Goal: Information Seeking & Learning: Check status

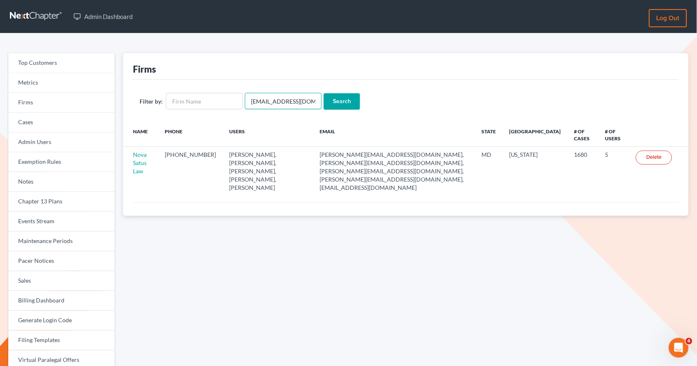
drag, startPoint x: 305, startPoint y: 104, endPoint x: 242, endPoint y: 100, distance: 62.9
click at [245, 100] on input "emabuena@gmail.com" at bounding box center [283, 101] width 77 height 17
paste input "max@maxwhitelawyer"
type input "[EMAIL_ADDRESS][DOMAIN_NAME]"
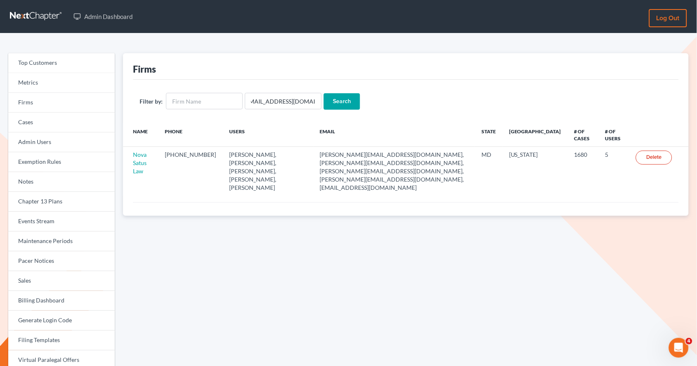
scroll to position [0, 0]
click at [331, 101] on input "Search" at bounding box center [342, 101] width 36 height 17
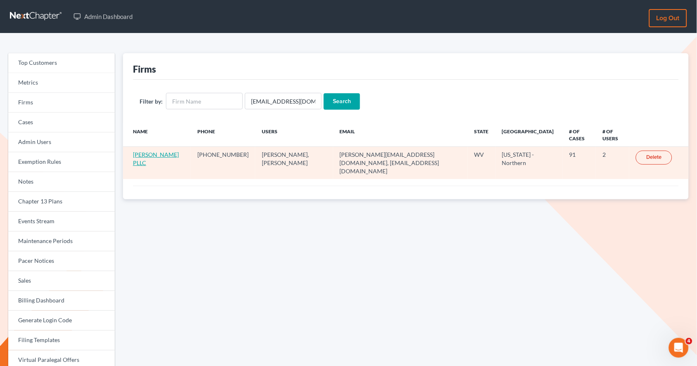
click at [140, 156] on link "[PERSON_NAME] PLLC" at bounding box center [156, 158] width 46 height 15
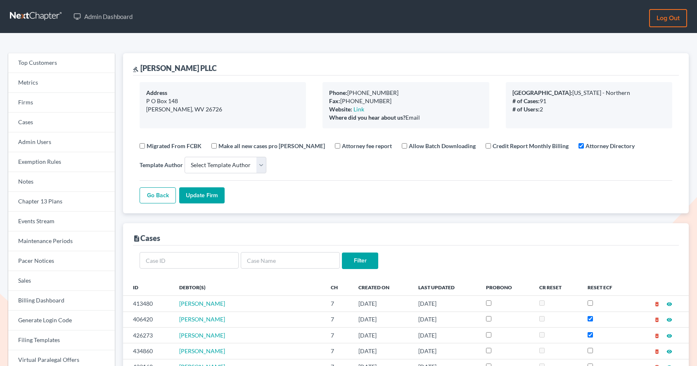
select select
click at [36, 102] on link "Firms" at bounding box center [61, 103] width 107 height 20
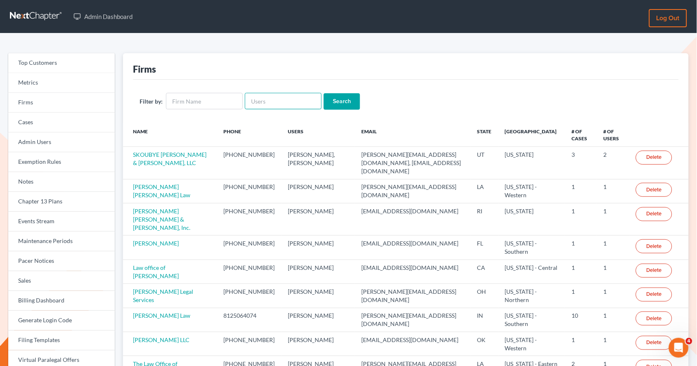
click at [267, 102] on input "text" at bounding box center [283, 101] width 77 height 17
paste input "richelle@doyellaw.com"
type input "richelle@doyellaw.com"
click at [324, 93] on input "Search" at bounding box center [342, 101] width 36 height 17
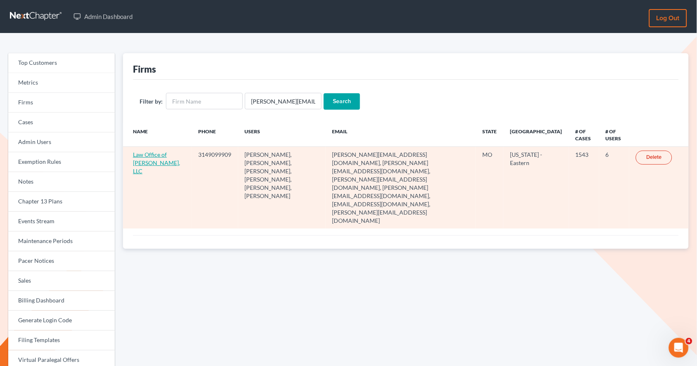
click at [147, 165] on link "Law Office of Michael E. Doyel, LLC" at bounding box center [156, 163] width 47 height 24
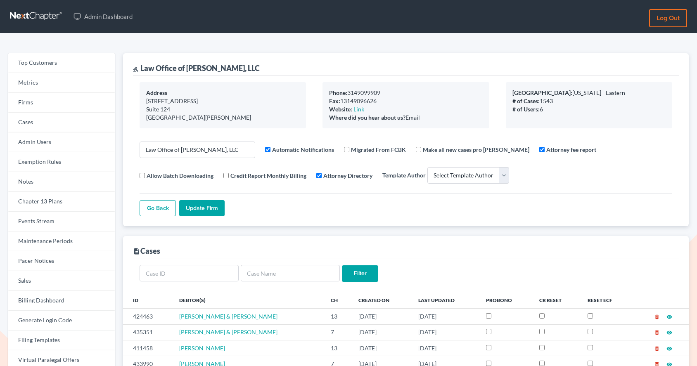
select select
drag, startPoint x: 277, startPoint y: 63, endPoint x: 287, endPoint y: 67, distance: 10.7
click at [287, 67] on div "gavel Law Office of Michael E. Doyel, LLC" at bounding box center [406, 64] width 546 height 22
drag, startPoint x: 259, startPoint y: 67, endPoint x: 141, endPoint y: 69, distance: 118.5
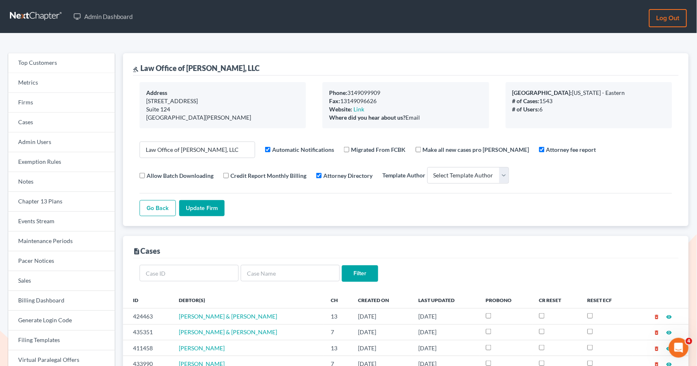
click at [141, 69] on div "gavel Law Office of Michael E. Doyel, LLC" at bounding box center [406, 64] width 546 height 22
copy div "Law Office of Michael E. Doyel, LLC"
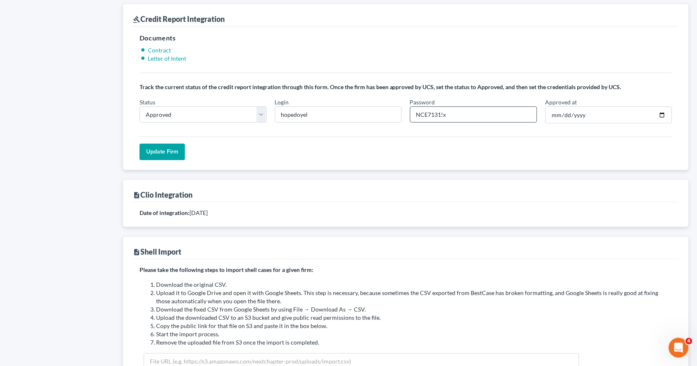
scroll to position [713, 0]
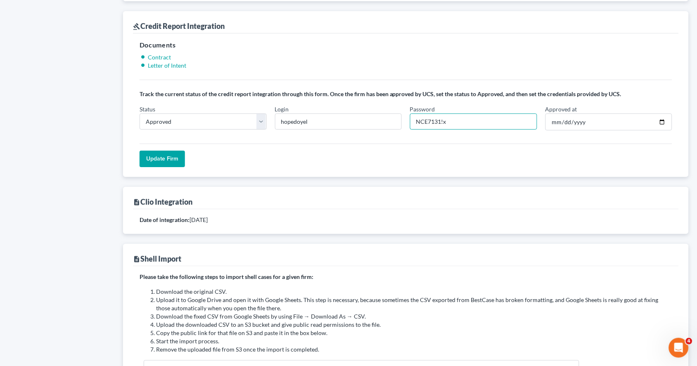
drag, startPoint x: 440, startPoint y: 120, endPoint x: 413, endPoint y: 115, distance: 27.8
click at [414, 117] on input "NCE7131!x" at bounding box center [473, 122] width 127 height 17
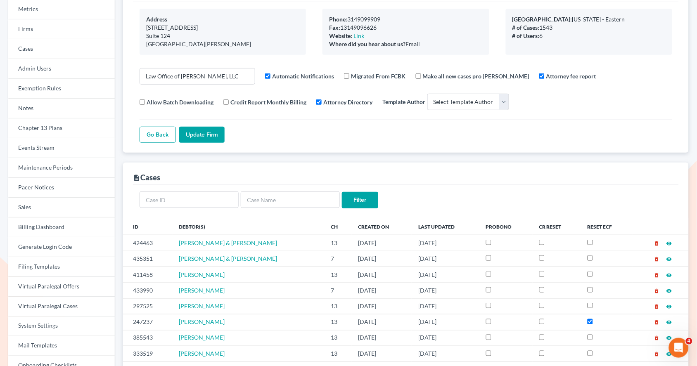
scroll to position [0, 0]
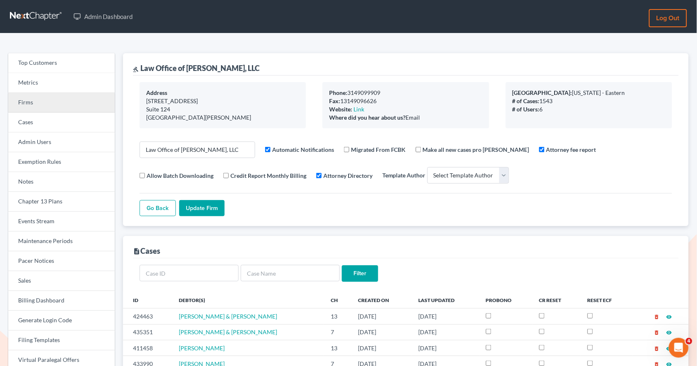
click at [74, 103] on link "Firms" at bounding box center [61, 103] width 107 height 20
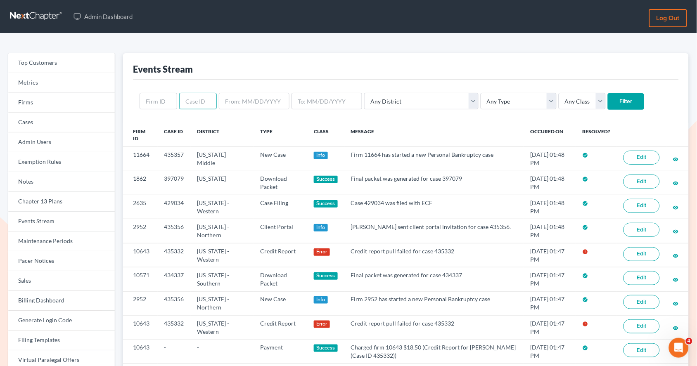
click at [195, 103] on input "text" at bounding box center [198, 101] width 38 height 17
click at [150, 104] on input "text" at bounding box center [159, 101] width 38 height 17
paste input "2056"
type input "2056"
click at [608, 93] on input "Filter" at bounding box center [626, 101] width 36 height 17
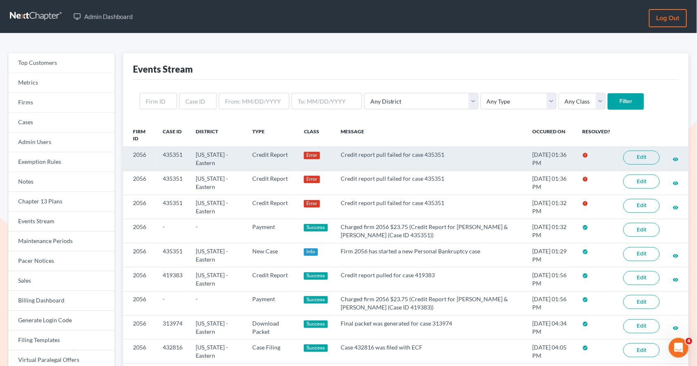
click at [645, 160] on link "Edit" at bounding box center [641, 158] width 36 height 14
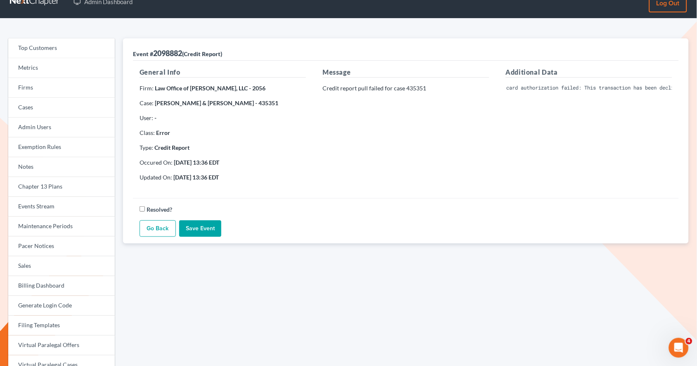
scroll to position [0, 124]
click at [548, 130] on div "Additional Data Invalid Client Account Identifier; Credit card authorization fa…" at bounding box center [588, 127] width 183 height 121
click at [544, 151] on div "Additional Data Invalid Client Account Identifier; Credit card authorization fa…" at bounding box center [588, 127] width 183 height 121
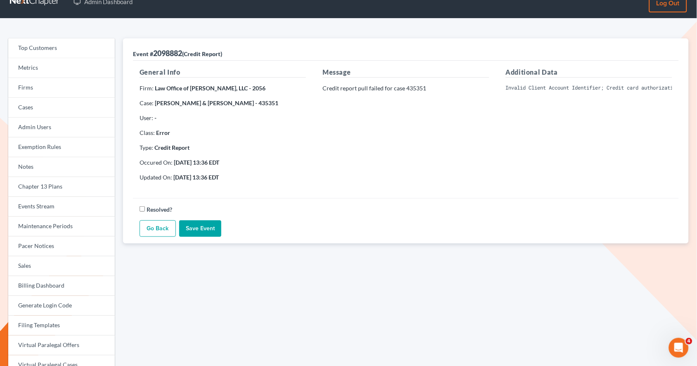
click at [546, 151] on div "Additional Data Invalid Client Account Identifier; Credit card authorization fa…" at bounding box center [588, 127] width 183 height 121
drag, startPoint x: 505, startPoint y: 87, endPoint x: 679, endPoint y: 85, distance: 173.8
click at [679, 85] on div "Additional Data Invalid Client Account Identifier; Credit card authorization fa…" at bounding box center [588, 127] width 183 height 121
copy pre "Invalid Client Account Identifier; Credit card authorization failed: This trans…"
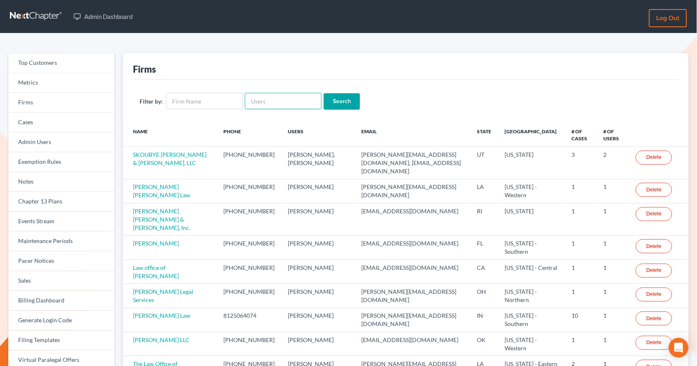
click at [263, 108] on input "text" at bounding box center [283, 101] width 77 height 17
paste input "[EMAIL_ADDRESS][DOMAIN_NAME]"
type input "[EMAIL_ADDRESS][DOMAIN_NAME]"
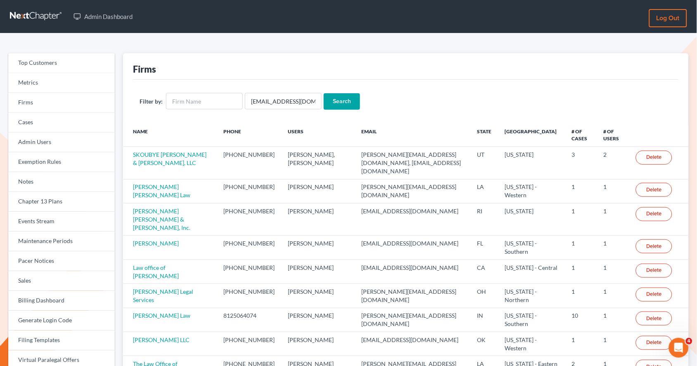
click at [330, 102] on input "Search" at bounding box center [342, 101] width 36 height 17
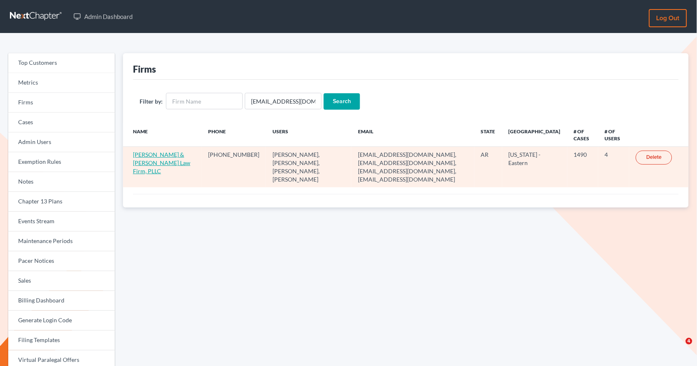
click at [149, 161] on link "[PERSON_NAME] & [PERSON_NAME] Law Firm, PLLC" at bounding box center [161, 163] width 57 height 24
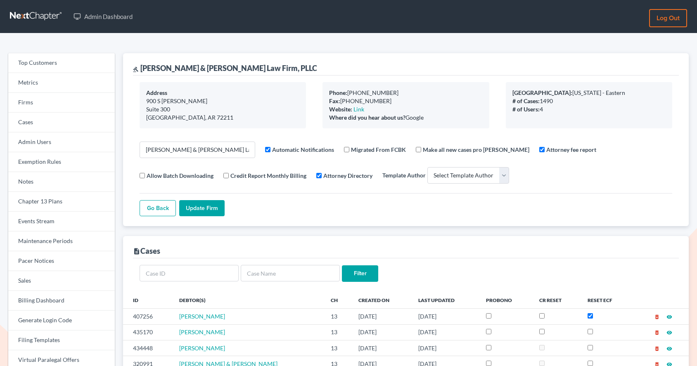
select select
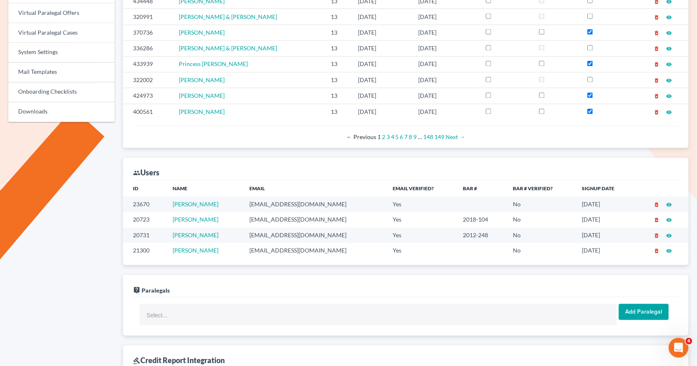
scroll to position [308, 0]
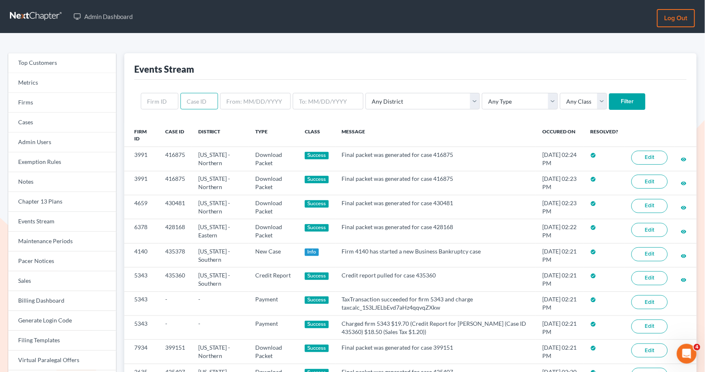
click at [194, 107] on input "text" at bounding box center [199, 101] width 38 height 17
click at [168, 104] on input "text" at bounding box center [160, 101] width 38 height 17
click at [195, 105] on input "text" at bounding box center [199, 101] width 38 height 17
click at [196, 104] on input "text" at bounding box center [199, 101] width 38 height 17
type input "430217"
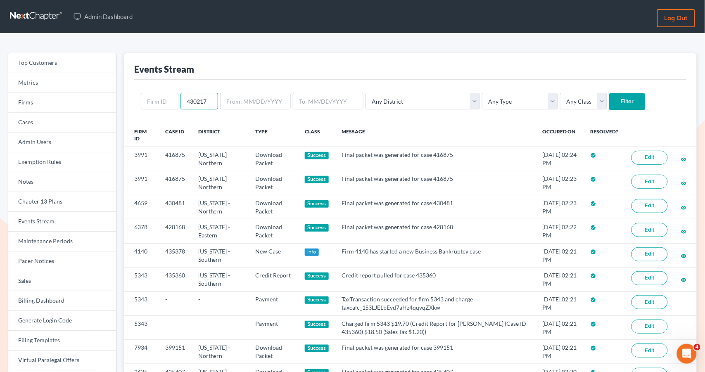
click at [609, 93] on input "Filter" at bounding box center [627, 101] width 36 height 17
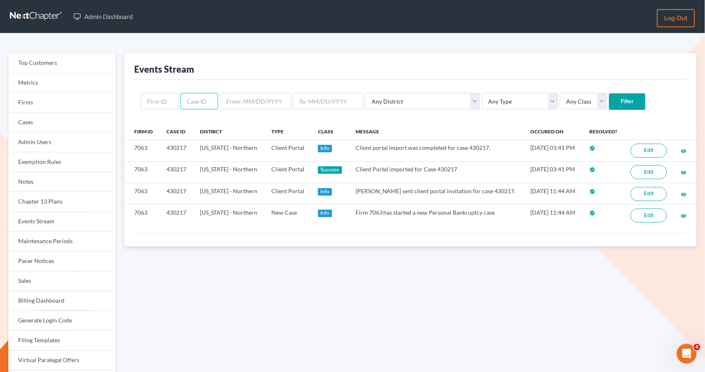
click at [202, 99] on input "text" at bounding box center [199, 101] width 38 height 17
click at [158, 103] on input "text" at bounding box center [160, 101] width 38 height 17
paste input "7063"
type input "7063"
click at [609, 105] on input "Filter" at bounding box center [627, 101] width 36 height 17
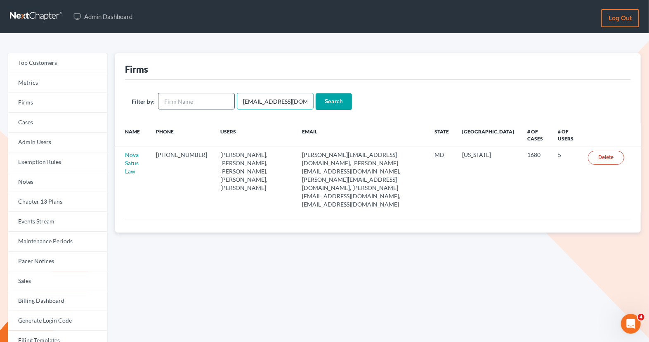
drag, startPoint x: 298, startPoint y: 103, endPoint x: 221, endPoint y: 103, distance: 76.4
click at [221, 103] on form "Filter by: emabuena@gmail.com Search" at bounding box center [378, 101] width 493 height 17
paste input "jmoore@moorelawllc"
type input "[EMAIL_ADDRESS][DOMAIN_NAME]"
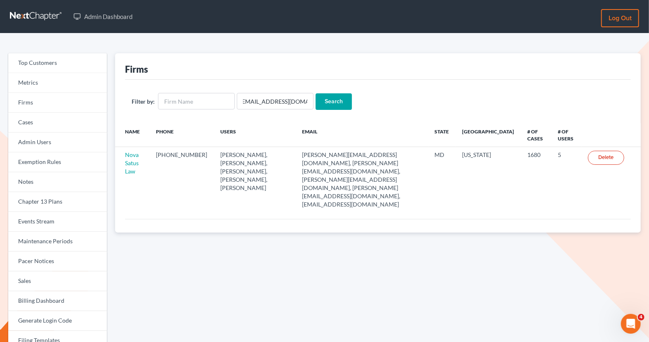
click at [345, 99] on input "Search" at bounding box center [334, 101] width 36 height 17
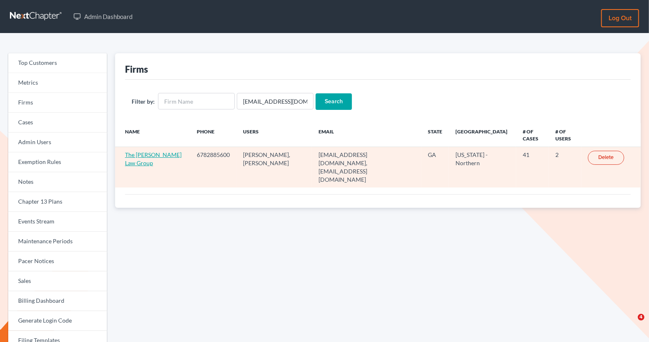
click at [135, 160] on link "The [PERSON_NAME] Law Group" at bounding box center [153, 158] width 57 height 15
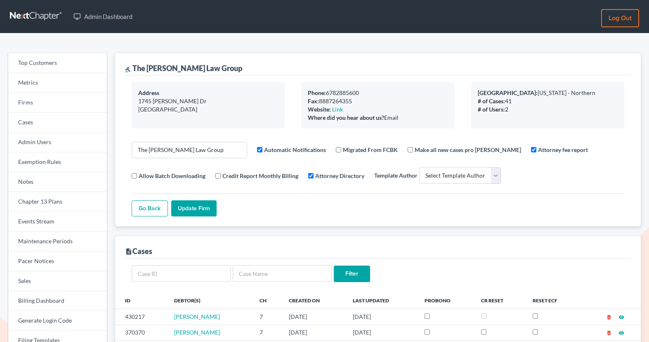
select select
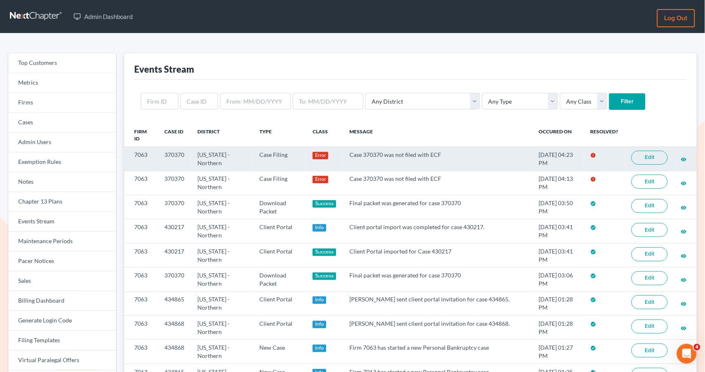
click at [651, 157] on link "Edit" at bounding box center [649, 158] width 36 height 14
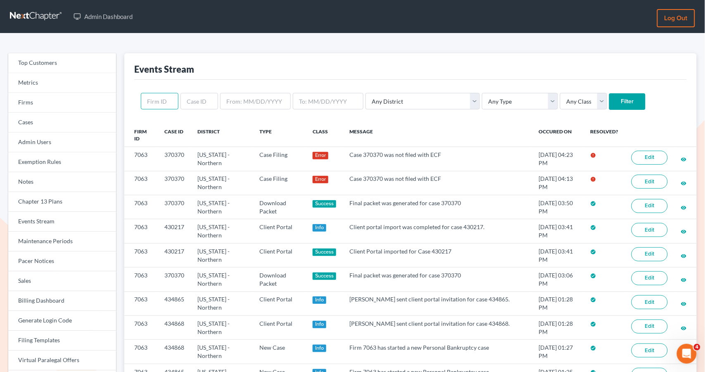
click at [158, 102] on input "text" at bounding box center [160, 101] width 38 height 17
paste input "7063"
type input "7063"
click at [609, 95] on input "Filter" at bounding box center [627, 101] width 36 height 17
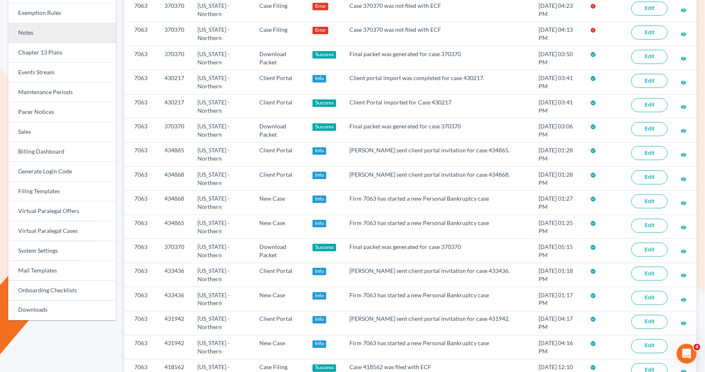
scroll to position [130, 0]
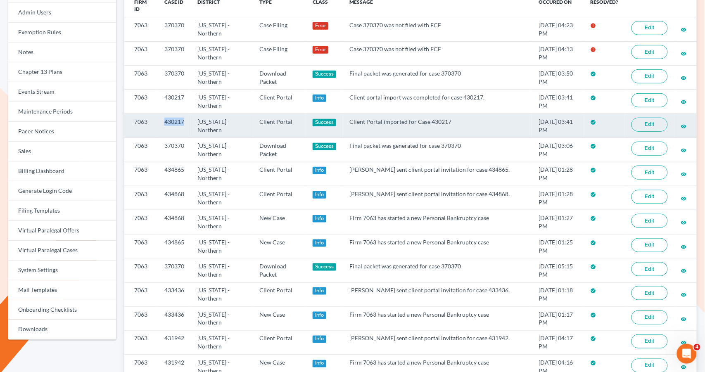
drag, startPoint x: 186, startPoint y: 118, endPoint x: 153, endPoint y: 118, distance: 33.0
click at [153, 118] on tr "7063 430217 [US_STATE] - Northern Client Portal Success Client Portal imported …" at bounding box center [410, 126] width 572 height 24
copy tr "430217"
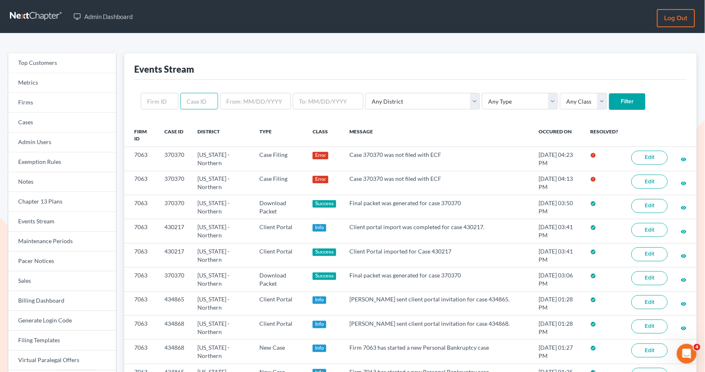
click at [187, 103] on input "text" at bounding box center [199, 101] width 38 height 17
paste input "430217"
drag, startPoint x: 189, startPoint y: 101, endPoint x: 168, endPoint y: 95, distance: 21.8
click at [168, 95] on form "430217 Any District [US_STATE] - [GEOGRAPHIC_DATA] [US_STATE] - [GEOGRAPHIC_DAT…" at bounding box center [410, 101] width 539 height 17
type input "430217"
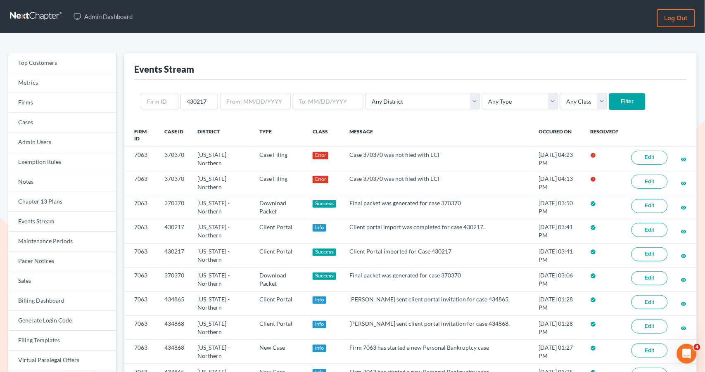
click at [609, 98] on input "Filter" at bounding box center [627, 101] width 36 height 17
